Goal: Information Seeking & Learning: Learn about a topic

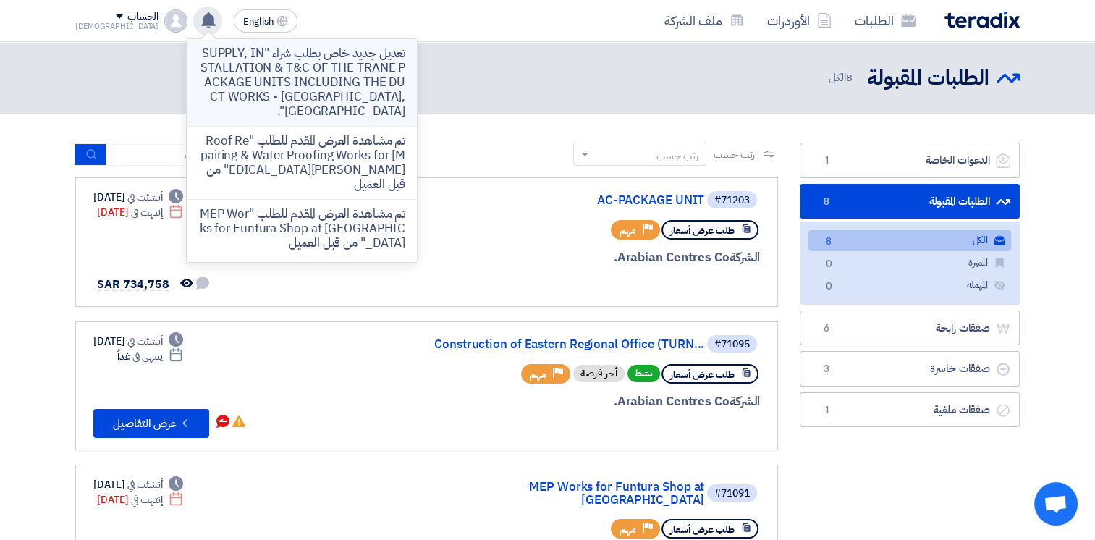
click at [290, 65] on p "تعديل جديد خاص بطلب شراء "SUPPLY, INSTALLATION & T&C OF THE TRANE PACKAGE UNITS…" at bounding box center [301, 82] width 207 height 72
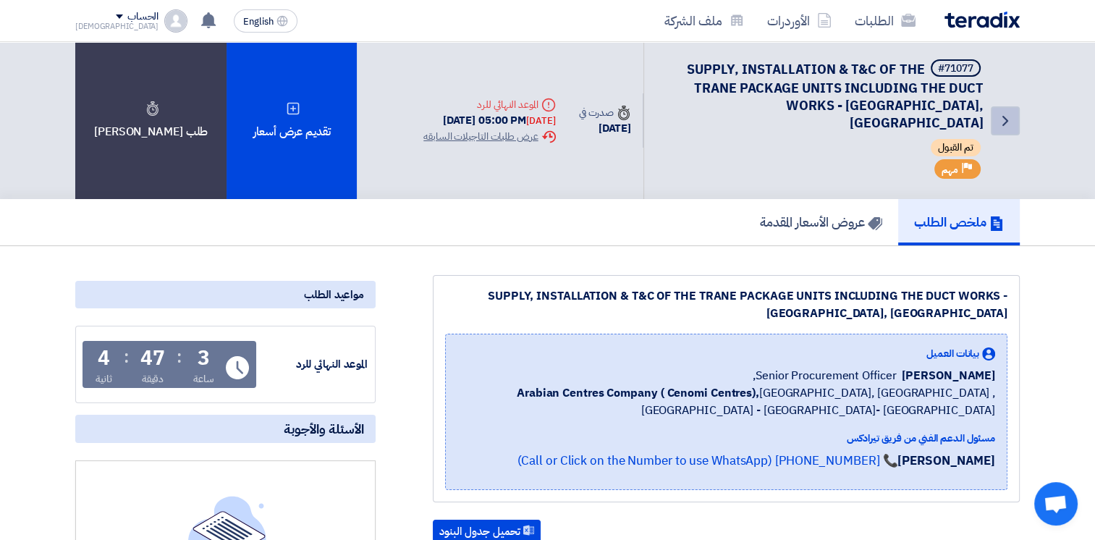
click at [1003, 112] on icon "Back" at bounding box center [1005, 120] width 17 height 17
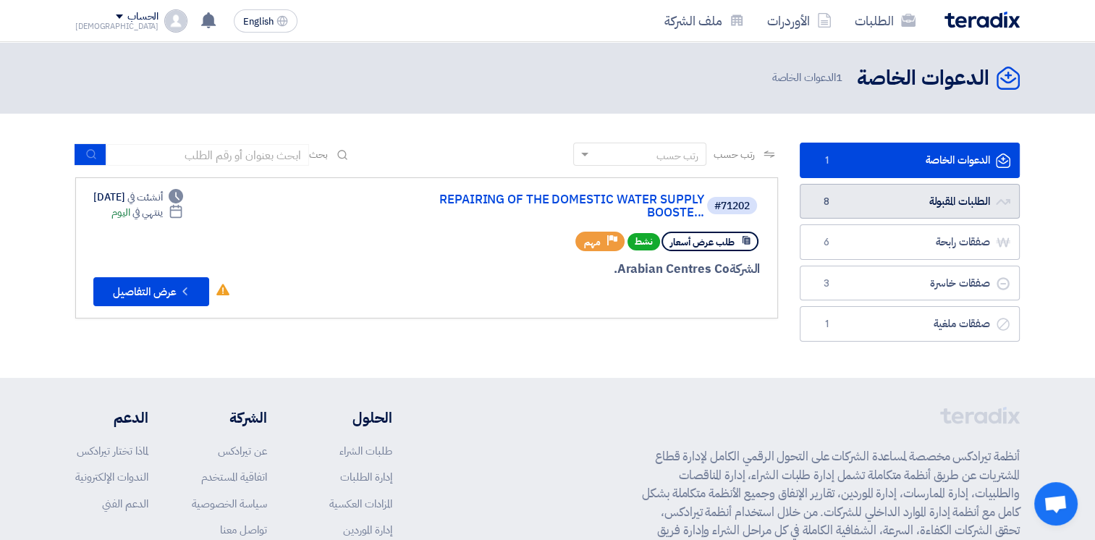
click at [917, 194] on link "الطلبات المقبولة الطلبات المقبولة 8" at bounding box center [910, 201] width 220 height 35
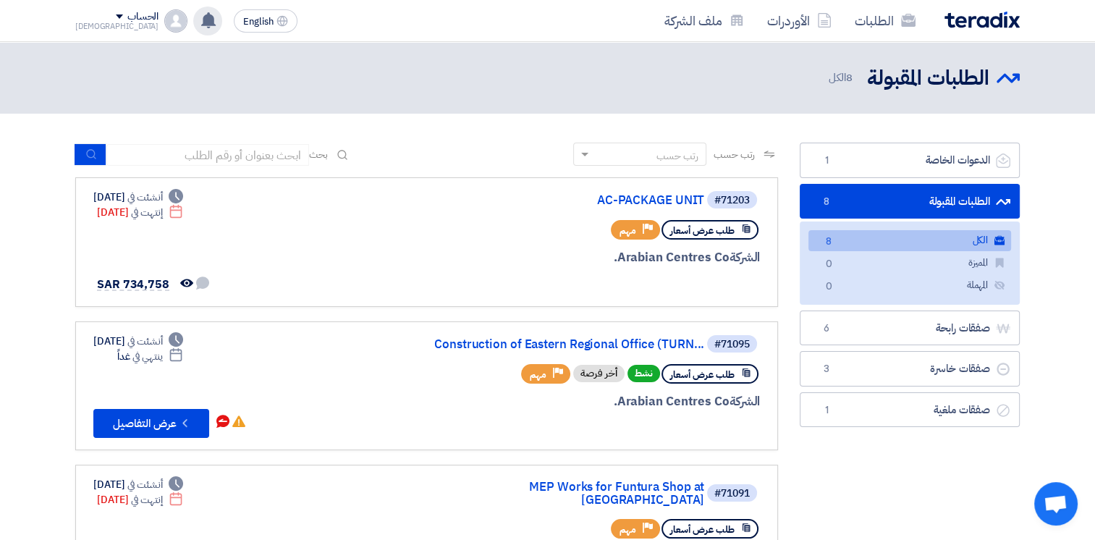
click at [201, 21] on use at bounding box center [208, 20] width 14 height 16
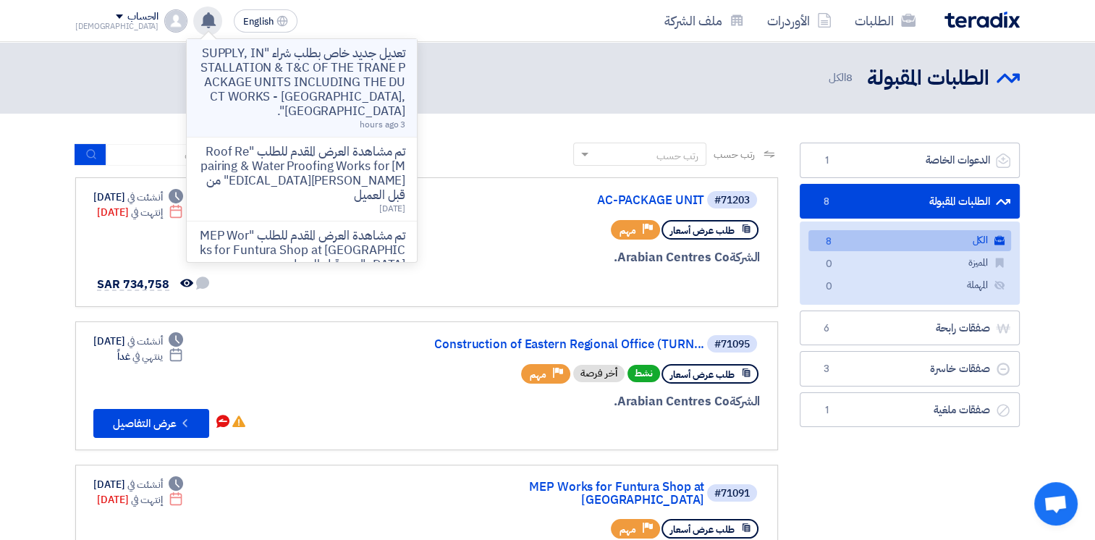
click at [266, 67] on p "تعديل جديد خاص بطلب شراء "SUPPLY, INSTALLATION & T&C OF THE TRANE PACKAGE UNITS…" at bounding box center [301, 82] width 207 height 72
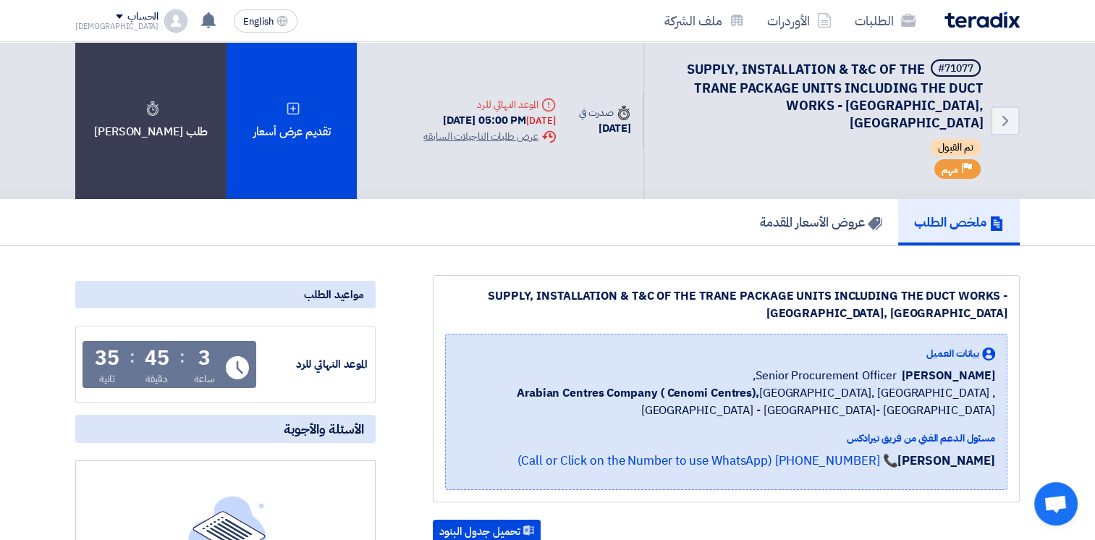
click at [720, 384] on span "Arabian Centres Company ( [GEOGRAPHIC_DATA]), [GEOGRAPHIC_DATA], [GEOGRAPHIC_DA…" at bounding box center [727, 401] width 538 height 35
drag, startPoint x: 744, startPoint y: 355, endPoint x: 1002, endPoint y: 390, distance: 260.1
click at [1002, 390] on div "بيانات العميل [PERSON_NAME] Senior Procurement Officer, Arabian Centres Company…" at bounding box center [726, 412] width 563 height 156
drag, startPoint x: 1002, startPoint y: 390, endPoint x: 980, endPoint y: 392, distance: 21.9
click at [980, 391] on span "Arabian Centres Company ( [GEOGRAPHIC_DATA]), [GEOGRAPHIC_DATA], [GEOGRAPHIC_DA…" at bounding box center [727, 401] width 538 height 35
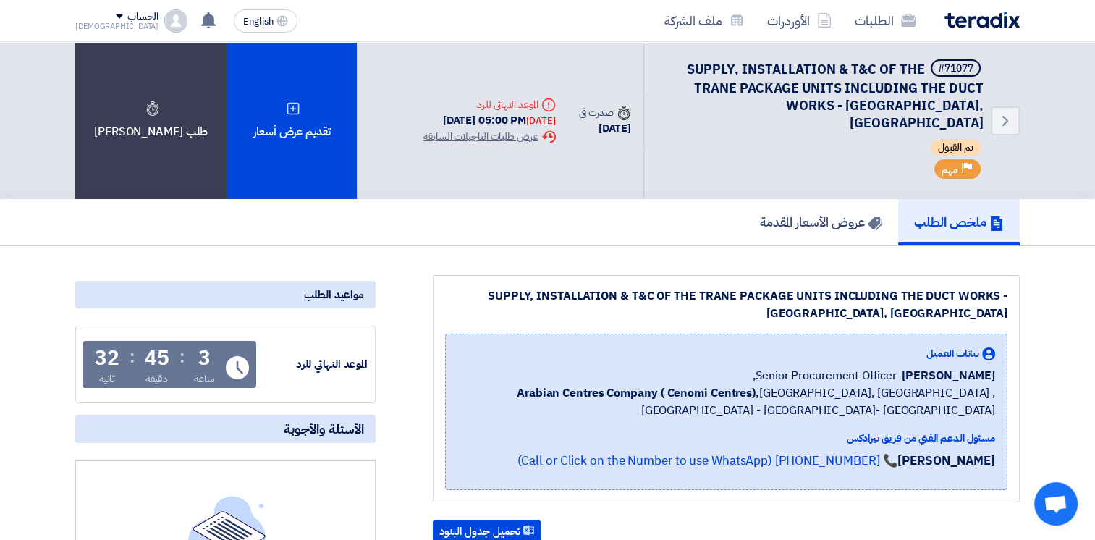
drag, startPoint x: 999, startPoint y: 395, endPoint x: 732, endPoint y: 343, distance: 272.2
click at [732, 343] on div "بيانات العميل [PERSON_NAME] Senior Procurement Officer, Arabian Centres Company…" at bounding box center [726, 412] width 563 height 156
drag, startPoint x: 732, startPoint y: 343, endPoint x: 739, endPoint y: 366, distance: 24.3
click at [753, 367] on span "Senior Procurement Officer," at bounding box center [824, 375] width 143 height 17
drag, startPoint x: 747, startPoint y: 353, endPoint x: 972, endPoint y: 354, distance: 225.2
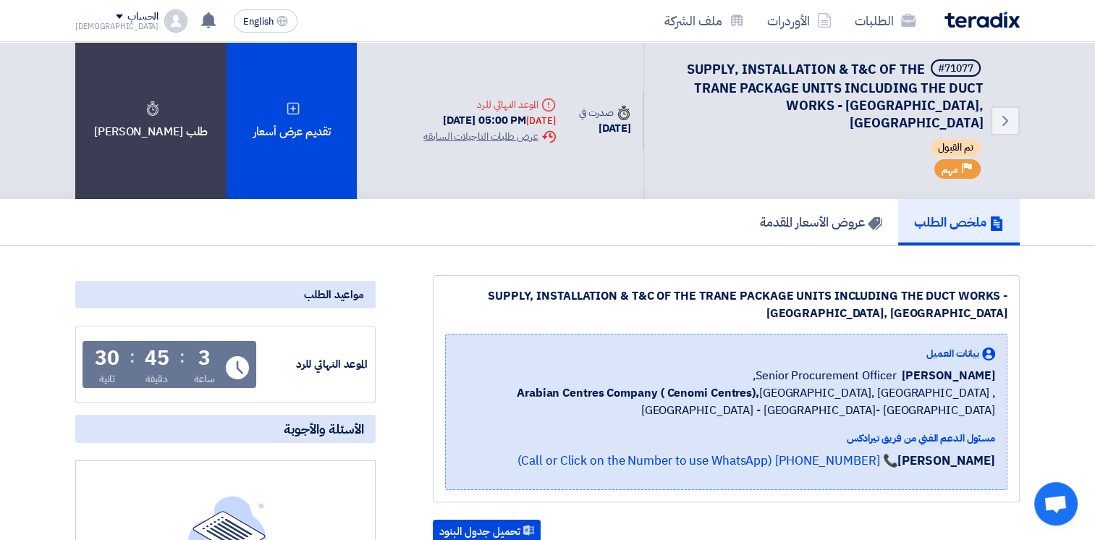
click at [972, 367] on div "[PERSON_NAME] Senior Procurement Officer," at bounding box center [727, 375] width 538 height 17
drag, startPoint x: 972, startPoint y: 354, endPoint x: 955, endPoint y: 376, distance: 27.8
click at [946, 384] on span "Arabian Centres Company ( [GEOGRAPHIC_DATA]), [GEOGRAPHIC_DATA], [GEOGRAPHIC_DA…" at bounding box center [727, 401] width 538 height 35
click at [997, 387] on div "بيانات العميل [PERSON_NAME] Senior Procurement Officer, Arabian Centres Company…" at bounding box center [726, 412] width 563 height 156
click at [976, 390] on span "Arabian Centres Company ( [GEOGRAPHIC_DATA]), [GEOGRAPHIC_DATA], [GEOGRAPHIC_DA…" at bounding box center [727, 401] width 538 height 35
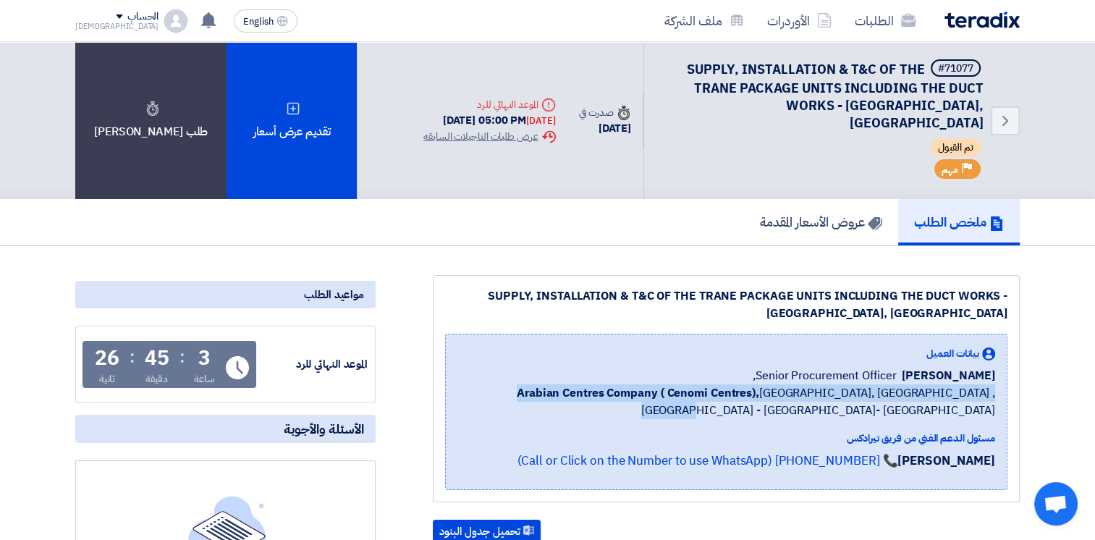
drag, startPoint x: 993, startPoint y: 395, endPoint x: 945, endPoint y: 372, distance: 53.8
click at [945, 384] on span "Arabian Centres Company ( [GEOGRAPHIC_DATA]), [GEOGRAPHIC_DATA], [GEOGRAPHIC_DA…" at bounding box center [727, 401] width 538 height 35
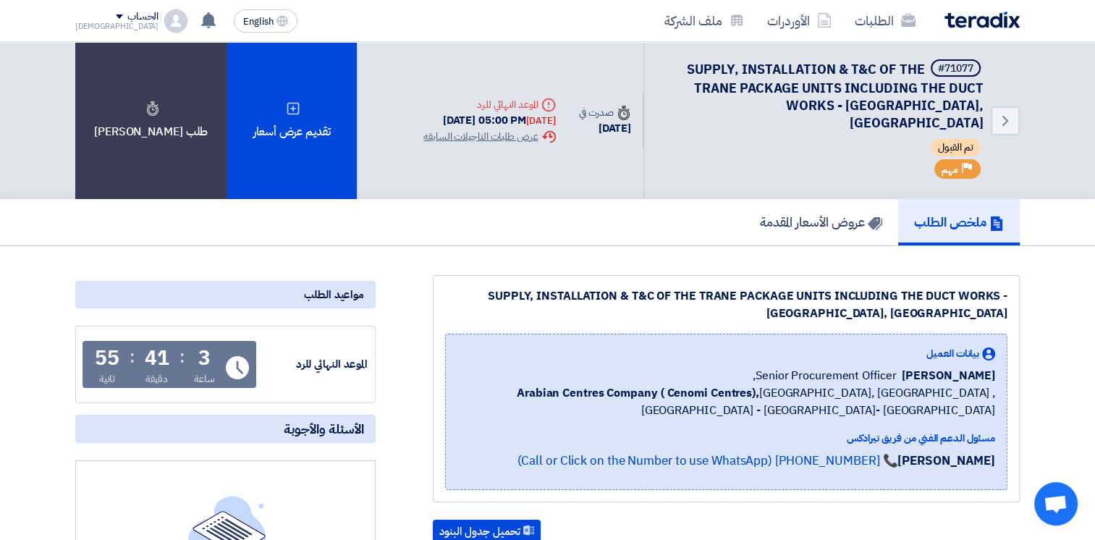
drag, startPoint x: 456, startPoint y: 277, endPoint x: 918, endPoint y: 297, distance: 462.3
click at [918, 297] on div "SUPPLY, INSTALLATION & T&C OF THE TRANE PACKAGE UNITS INCLUDING THE DUCT WORKS …" at bounding box center [726, 304] width 563 height 35
drag, startPoint x: 918, startPoint y: 297, endPoint x: 927, endPoint y: 297, distance: 9.4
click at [907, 297] on div "SUPPLY, INSTALLATION & T&C OF THE TRANE PACKAGE UNITS INCLUDING THE DUCT WORKS …" at bounding box center [726, 304] width 563 height 35
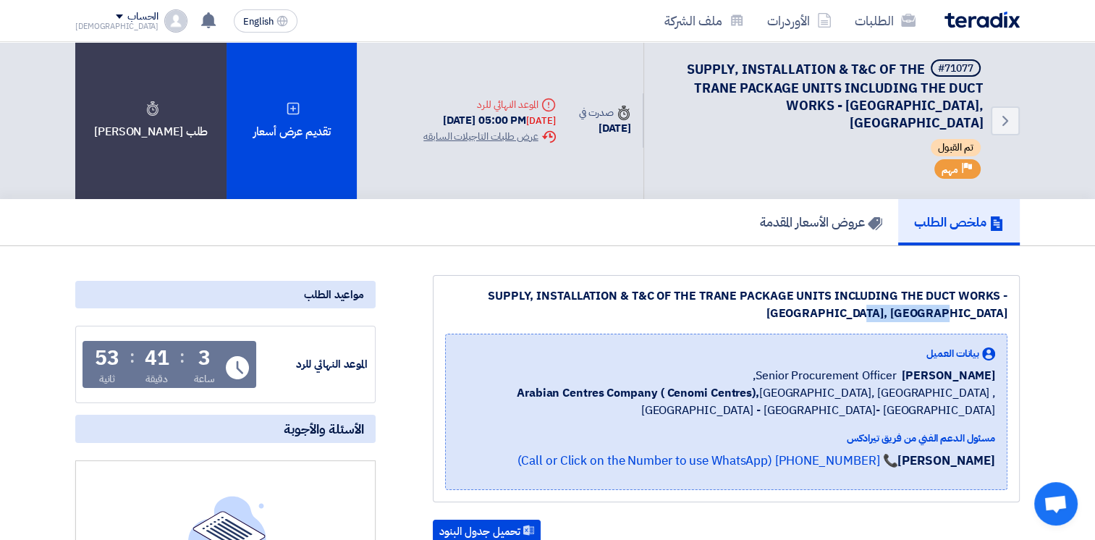
click at [999, 301] on div "SUPPLY, INSTALLATION & T&C OF THE TRANE PACKAGE UNITS INCLUDING THE DUCT WORKS …" at bounding box center [726, 304] width 563 height 35
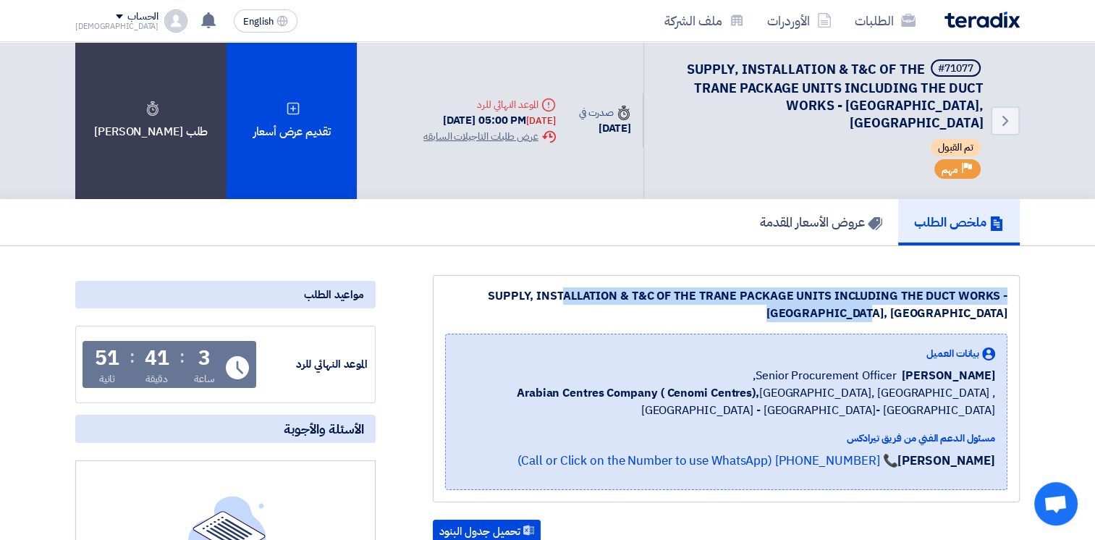
drag, startPoint x: 1007, startPoint y: 297, endPoint x: 480, endPoint y: 277, distance: 527.4
click at [480, 287] on div "SUPPLY, INSTALLATION & T&C OF THE TRANE PACKAGE UNITS INCLUDING THE DUCT WORKS …" at bounding box center [726, 304] width 563 height 35
drag, startPoint x: 480, startPoint y: 277, endPoint x: 459, endPoint y: 282, distance: 21.6
click at [459, 287] on div "SUPPLY, INSTALLATION & T&C OF THE TRANE PACKAGE UNITS INCLUDING THE DUCT WORKS …" at bounding box center [726, 304] width 563 height 35
click at [457, 287] on div "SUPPLY, INSTALLATION & T&C OF THE TRANE PACKAGE UNITS INCLUDING THE DUCT WORKS …" at bounding box center [726, 304] width 563 height 35
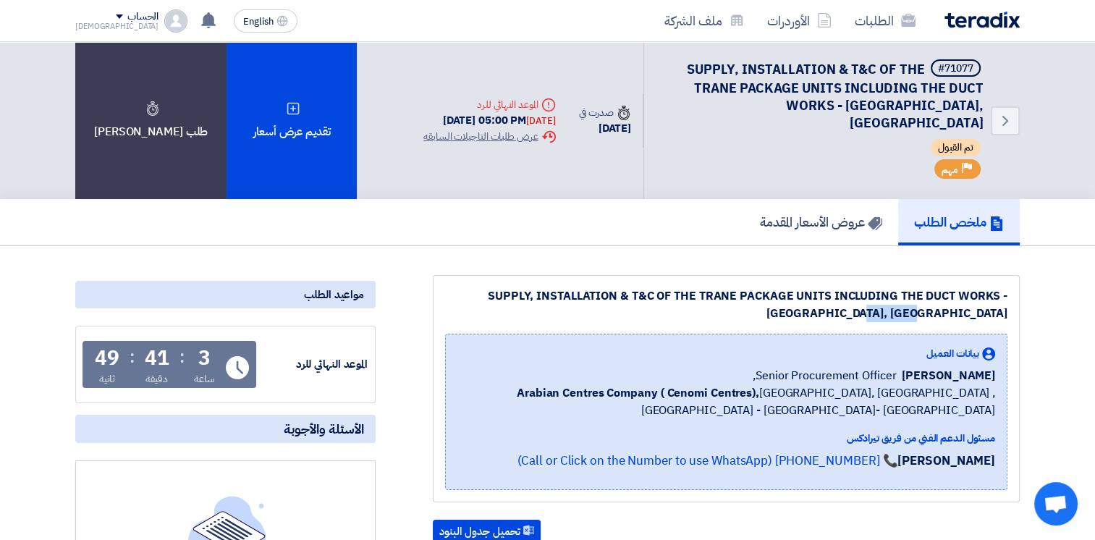
drag, startPoint x: 454, startPoint y: 280, endPoint x: 973, endPoint y: 300, distance: 519.5
click at [973, 300] on div "SUPPLY, INSTALLATION & T&C OF THE TRANE PACKAGE UNITS INCLUDING THE DUCT WORKS …" at bounding box center [726, 304] width 563 height 35
drag, startPoint x: 973, startPoint y: 300, endPoint x: 947, endPoint y: 304, distance: 26.4
click at [947, 304] on div "SUPPLY, INSTALLATION & T&C OF THE TRANE PACKAGE UNITS INCLUDING THE DUCT WORKS …" at bounding box center [726, 388] width 587 height 227
drag, startPoint x: 1011, startPoint y: 300, endPoint x: 458, endPoint y: 277, distance: 553.6
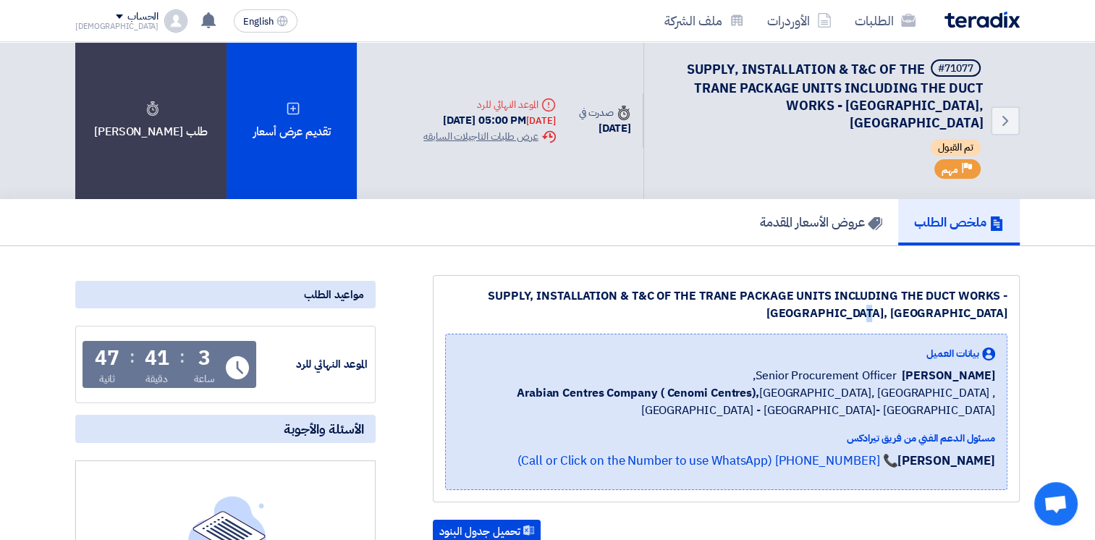
click at [446, 277] on div "SUPPLY, INSTALLATION & T&C OF THE TRANE PACKAGE UNITS INCLUDING THE DUCT WORKS …" at bounding box center [726, 388] width 587 height 227
click at [461, 287] on div "SUPPLY, INSTALLATION & T&C OF THE TRANE PACKAGE UNITS INCLUDING THE DUCT WORKS …" at bounding box center [726, 304] width 563 height 35
drag, startPoint x: 455, startPoint y: 279, endPoint x: 988, endPoint y: 302, distance: 533.4
click at [988, 302] on div "SUPPLY, INSTALLATION & T&C OF THE TRANE PACKAGE UNITS INCLUDING THE DUCT WORKS …" at bounding box center [726, 304] width 563 height 35
click at [975, 303] on div "SUPPLY, INSTALLATION & T&C OF THE TRANE PACKAGE UNITS INCLUDING THE DUCT WORKS …" at bounding box center [726, 304] width 563 height 35
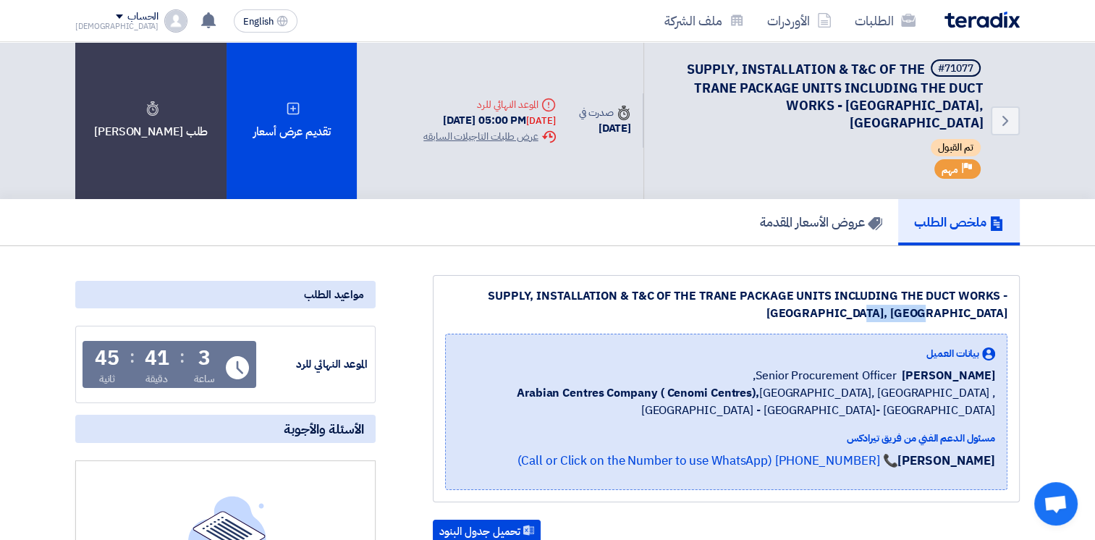
click at [1008, 300] on div "SUPPLY, INSTALLATION & T&C OF THE TRANE PACKAGE UNITS INCLUDING THE DUCT WORKS …" at bounding box center [726, 388] width 587 height 227
drag, startPoint x: 1005, startPoint y: 298, endPoint x: 452, endPoint y: 266, distance: 553.4
click at [452, 275] on div "SUPPLY, INSTALLATION & T&C OF THE TRANE PACKAGE UNITS INCLUDING THE DUCT WORKS …" at bounding box center [726, 388] width 587 height 227
click at [460, 287] on div "SUPPLY, INSTALLATION & T&C OF THE TRANE PACKAGE UNITS INCLUDING THE DUCT WORKS …" at bounding box center [726, 304] width 563 height 35
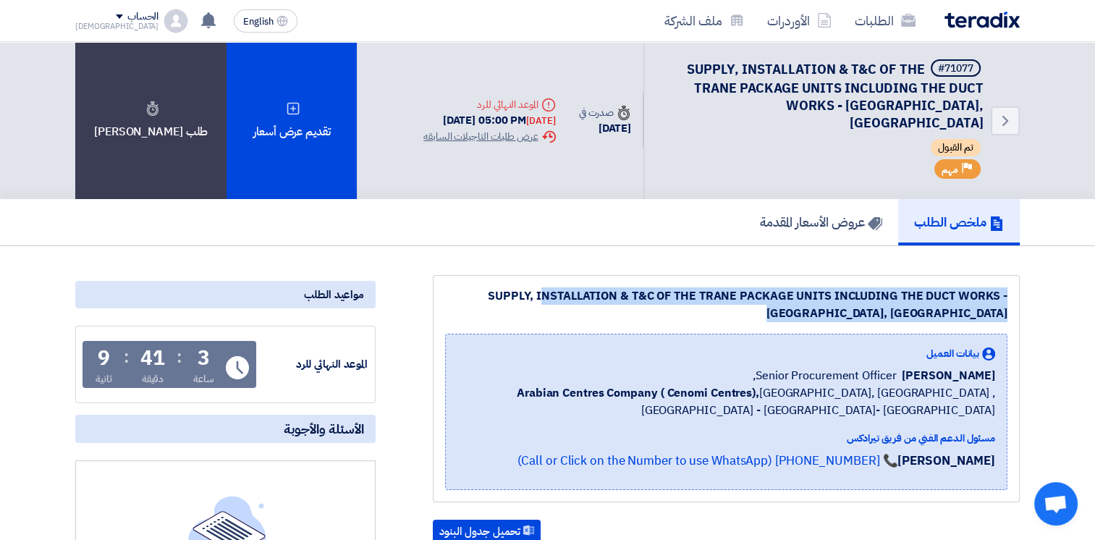
click at [460, 287] on div "SUPPLY, INSTALLATION & T&C OF THE TRANE PACKAGE UNITS INCLUDING THE DUCT WORKS …" at bounding box center [726, 304] width 563 height 35
drag, startPoint x: 460, startPoint y: 279, endPoint x: 645, endPoint y: 292, distance: 185.1
click at [647, 293] on div "SUPPLY, INSTALLATION & T&C OF THE TRANE PACKAGE UNITS INCLUDING THE DUCT WORKS …" at bounding box center [726, 304] width 563 height 35
click at [563, 287] on div "SUPPLY, INSTALLATION & T&C OF THE TRANE PACKAGE UNITS INCLUDING THE DUCT WORKS …" at bounding box center [726, 304] width 563 height 35
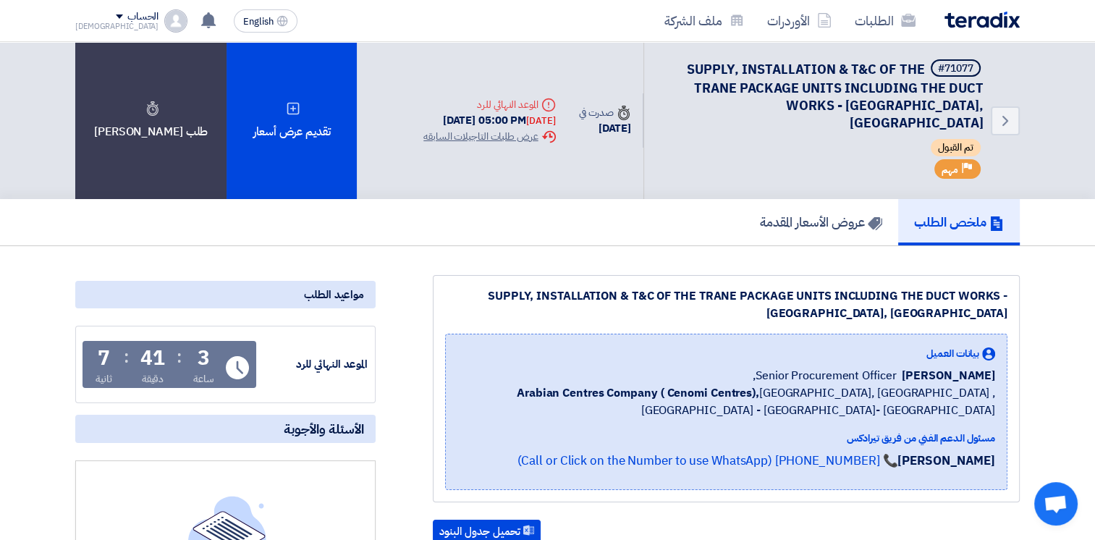
click at [548, 287] on div "SUPPLY, INSTALLATION & T&C OF THE TRANE PACKAGE UNITS INCLUDING THE DUCT WORKS …" at bounding box center [726, 304] width 563 height 35
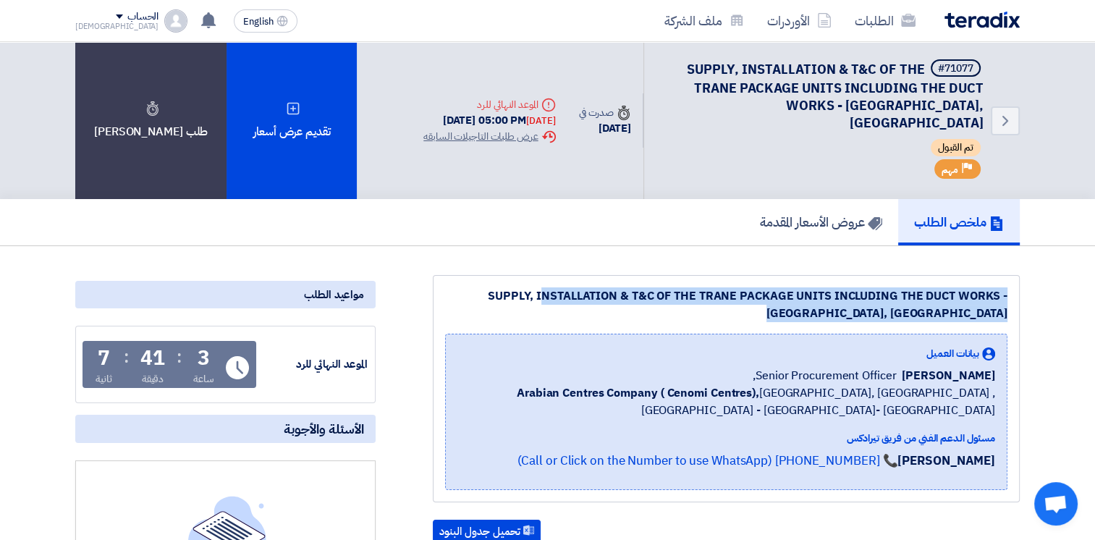
click at [548, 287] on div "SUPPLY, INSTALLATION & T&C OF THE TRANE PACKAGE UNITS INCLUDING THE DUCT WORKS …" at bounding box center [726, 304] width 563 height 35
drag, startPoint x: 548, startPoint y: 282, endPoint x: 533, endPoint y: 278, distance: 15.8
click at [533, 287] on div "SUPPLY, INSTALLATION & T&C OF THE TRANE PACKAGE UNITS INCLUDING THE DUCT WORKS …" at bounding box center [726, 304] width 563 height 35
click at [524, 287] on div "SUPPLY, INSTALLATION & T&C OF THE TRANE PACKAGE UNITS INCLUDING THE DUCT WORKS …" at bounding box center [726, 304] width 563 height 35
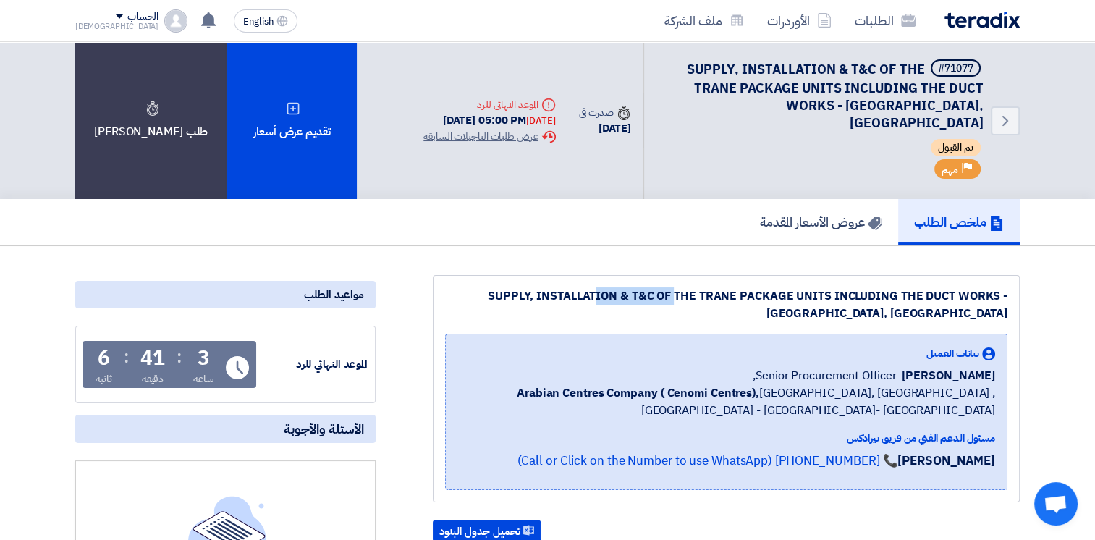
click at [524, 287] on div "SUPPLY, INSTALLATION & T&C OF THE TRANE PACKAGE UNITS INCLUDING THE DUCT WORKS …" at bounding box center [726, 304] width 563 height 35
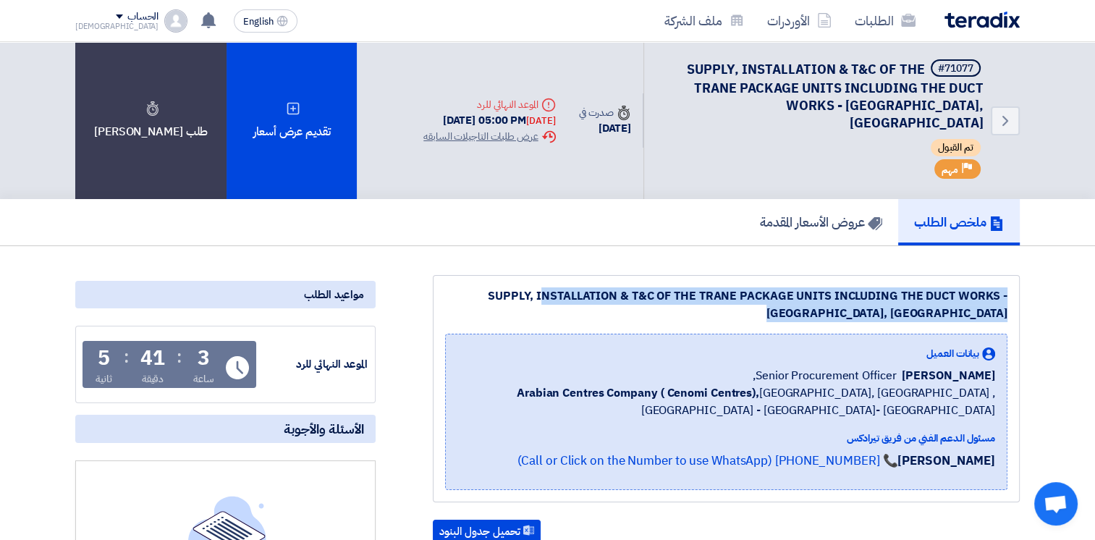
click at [524, 287] on div "SUPPLY, INSTALLATION & T&C OF THE TRANE PACKAGE UNITS INCLUDING THE DUCT WORKS …" at bounding box center [726, 304] width 563 height 35
click at [513, 287] on div "SUPPLY, INSTALLATION & T&C OF THE TRANE PACKAGE UNITS INCLUDING THE DUCT WORKS …" at bounding box center [726, 304] width 563 height 35
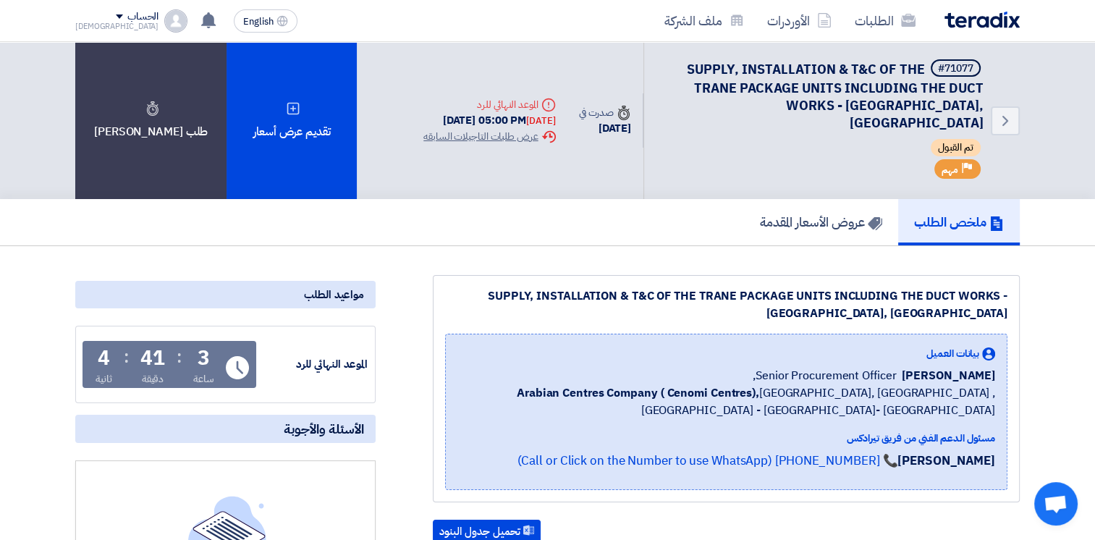
click at [507, 287] on div "SUPPLY, INSTALLATION & T&C OF THE TRANE PACKAGE UNITS INCLUDING THE DUCT WORKS …" at bounding box center [726, 304] width 563 height 35
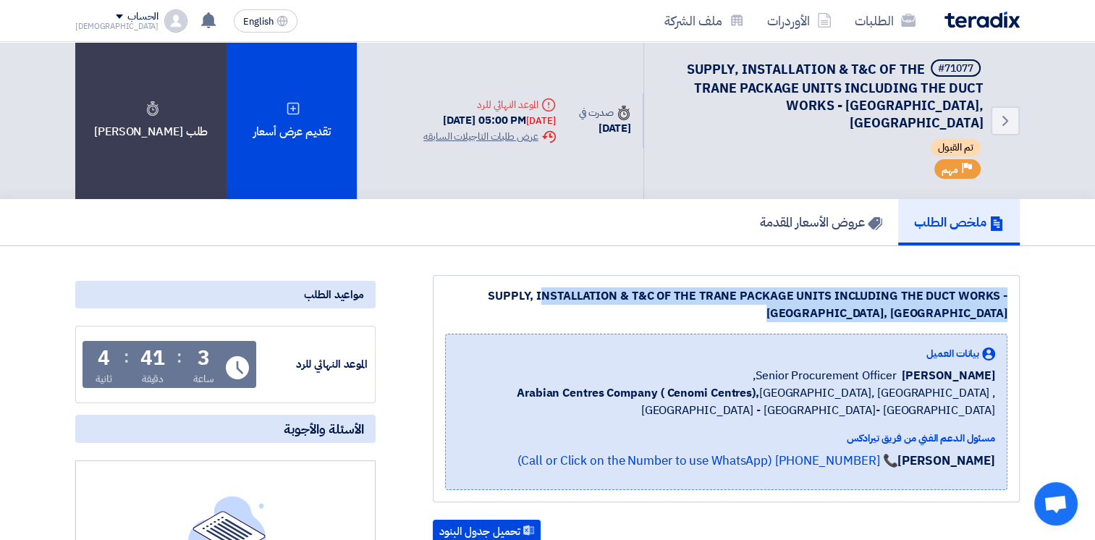
click at [507, 287] on div "SUPPLY, INSTALLATION & T&C OF THE TRANE PACKAGE UNITS INCLUDING THE DUCT WORKS …" at bounding box center [726, 304] width 563 height 35
click at [1005, 125] on link "Back" at bounding box center [1005, 120] width 29 height 29
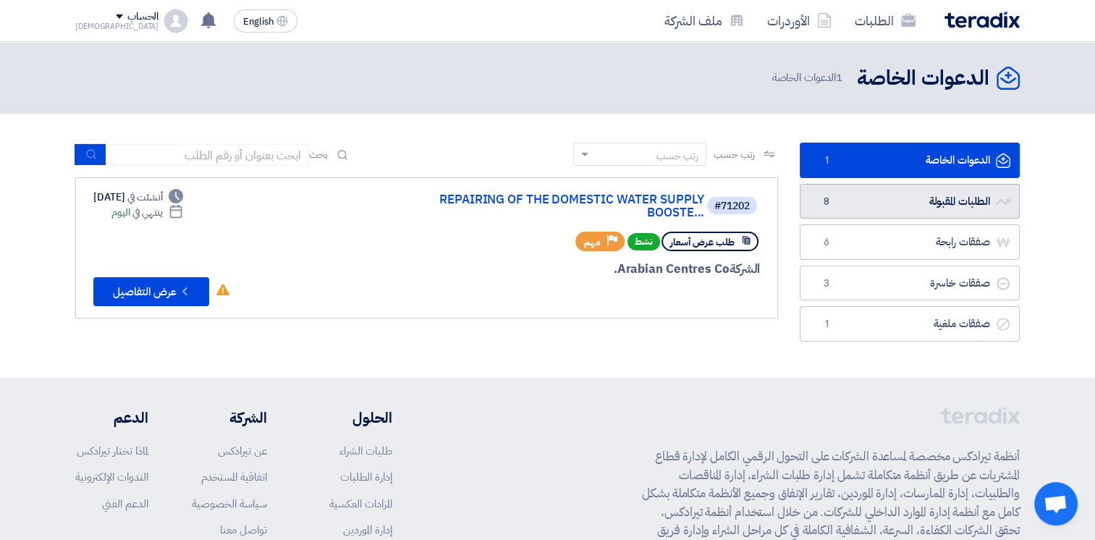
click at [966, 203] on link "الطلبات المقبولة الطلبات المقبولة 8" at bounding box center [910, 201] width 220 height 35
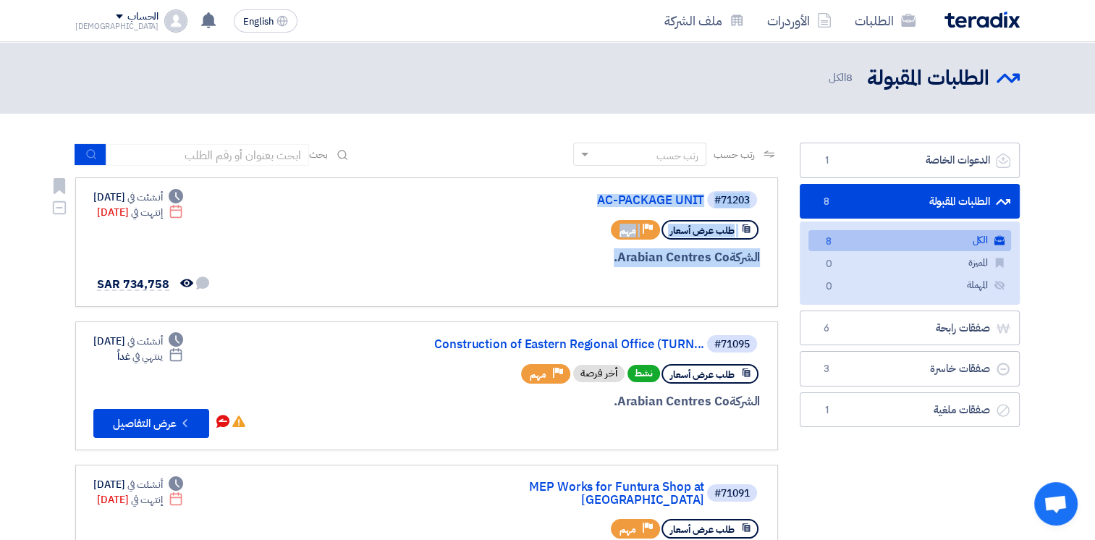
drag, startPoint x: 611, startPoint y: 271, endPoint x: 762, endPoint y: 197, distance: 168.4
click at [762, 197] on link "#71203 AC-PACKAGE UNIT طلب عرض أسعار Priority مهم الشركة Arabian Centres Co. De…" at bounding box center [426, 242] width 703 height 130
click at [579, 261] on div "الشركة Arabian Centres Co." at bounding box center [586, 257] width 348 height 19
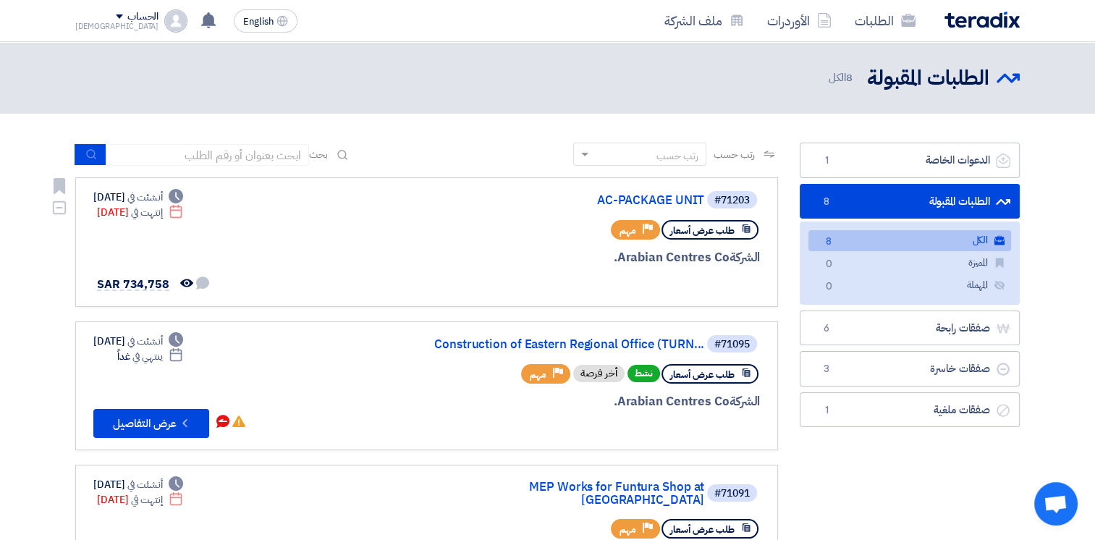
drag, startPoint x: 607, startPoint y: 261, endPoint x: 758, endPoint y: 195, distance: 164.4
click at [758, 195] on div "#71203 AC-PACKAGE UNIT طلب عرض أسعار Priority مهم الشركة Arabian Centres Co." at bounding box center [586, 242] width 348 height 105
